Goal: Navigation & Orientation: Find specific page/section

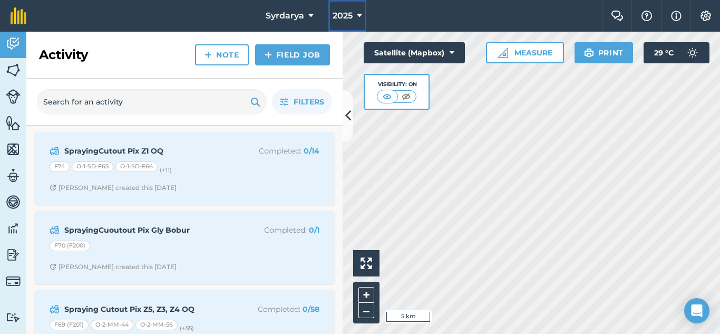
click at [342, 18] on span "2025" at bounding box center [343, 15] width 20 height 13
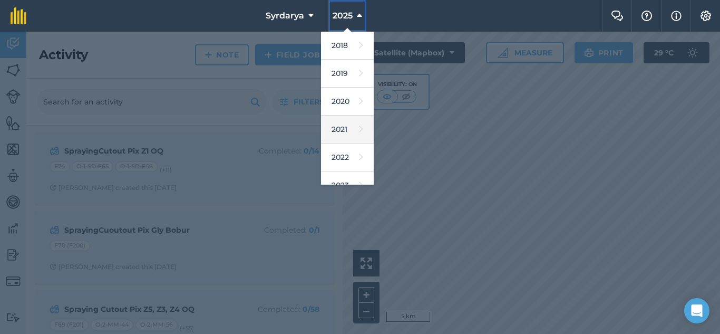
scroll to position [127, 0]
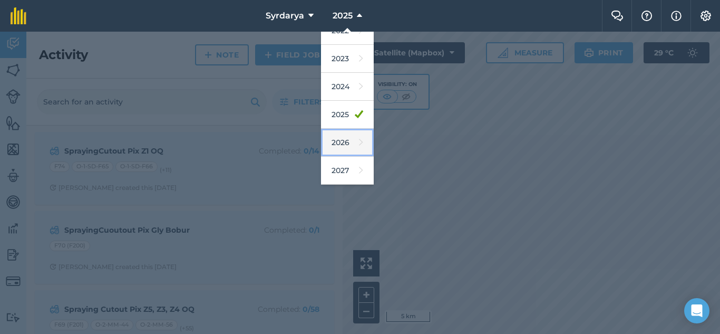
click at [336, 143] on link "2026" at bounding box center [347, 143] width 53 height 28
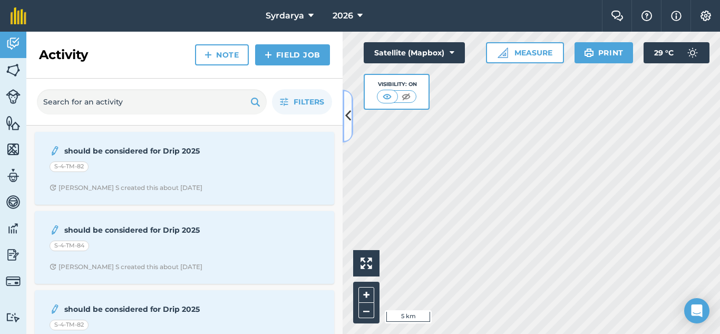
click at [346, 118] on icon at bounding box center [348, 116] width 6 height 18
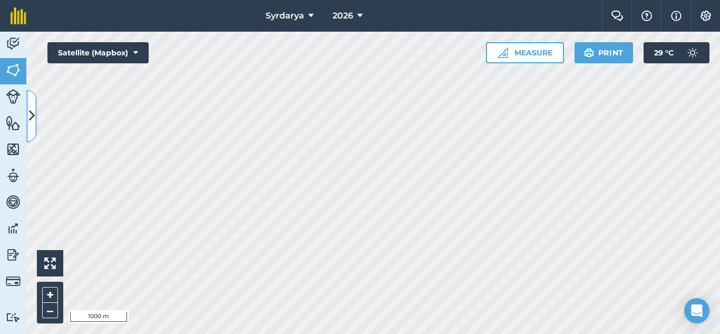
click at [33, 124] on icon at bounding box center [32, 116] width 6 height 18
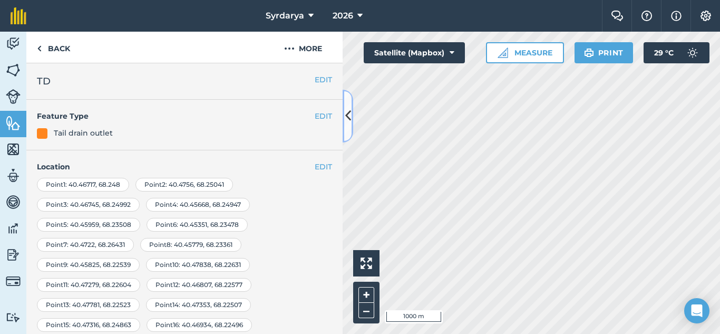
click at [348, 124] on icon at bounding box center [348, 116] width 6 height 18
